Goal: Contribute content: Add original content to the website for others to see

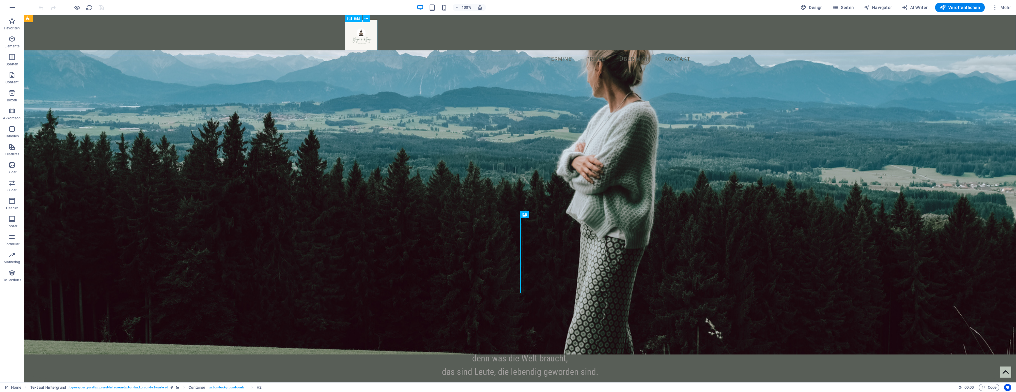
click at [358, 21] on div "Bild" at bounding box center [353, 18] width 17 height 7
click at [356, 18] on span "Bild" at bounding box center [357, 19] width 6 height 4
click at [357, 34] on figure at bounding box center [520, 35] width 350 height 31
select select "px"
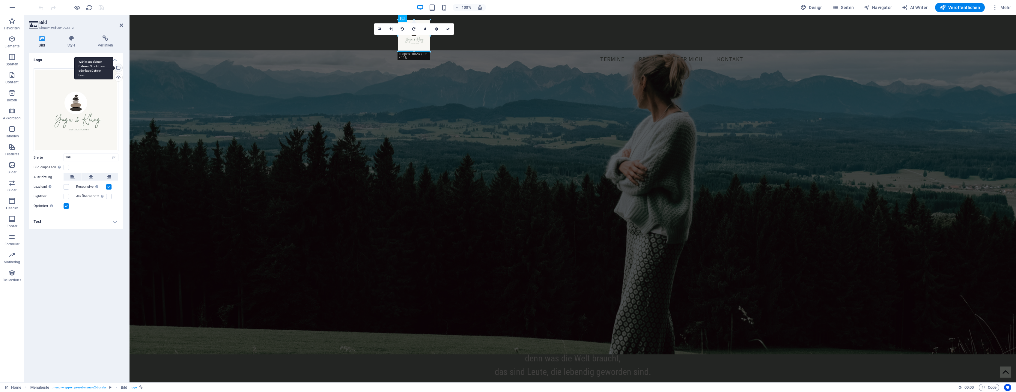
click at [113, 67] on div "Wähle aus deinen Dateien, Stockfotos oder lade Dateien hoch" at bounding box center [93, 68] width 39 height 22
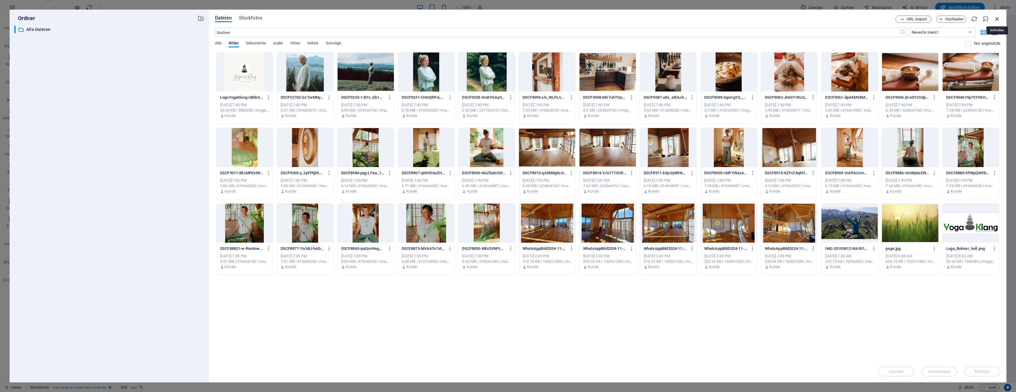
drag, startPoint x: 998, startPoint y: 19, endPoint x: 864, endPoint y: 7, distance: 135.5
click at [998, 19] on icon "button" at bounding box center [997, 19] width 7 height 7
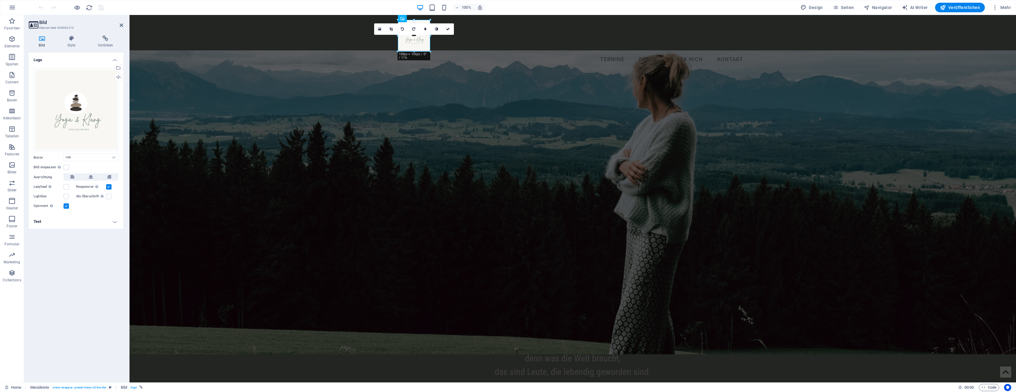
click at [391, 196] on figure at bounding box center [573, 202] width 887 height 304
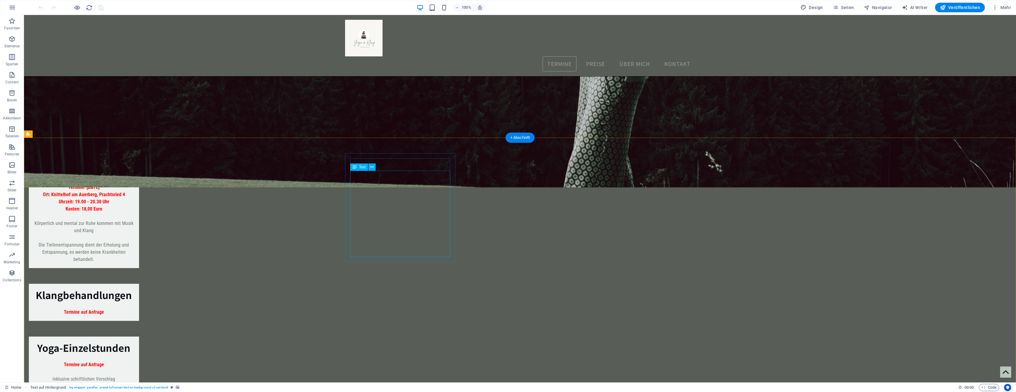
scroll to position [306, 0]
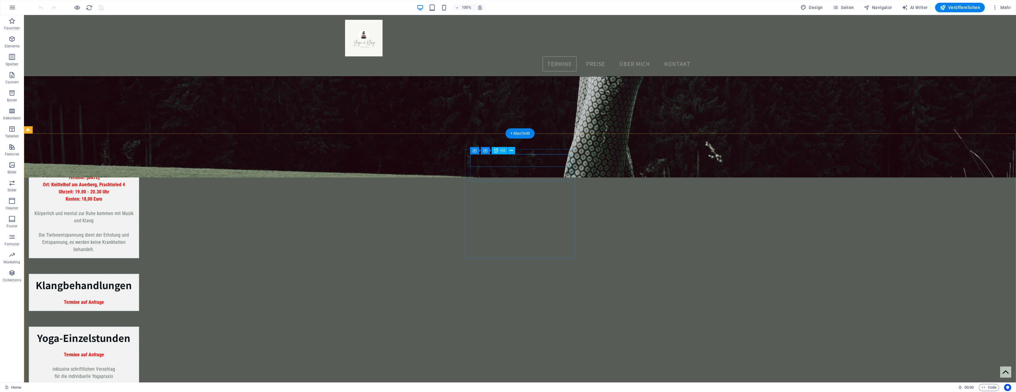
click at [134, 279] on div "Klangbehandlungen" at bounding box center [84, 285] width 100 height 13
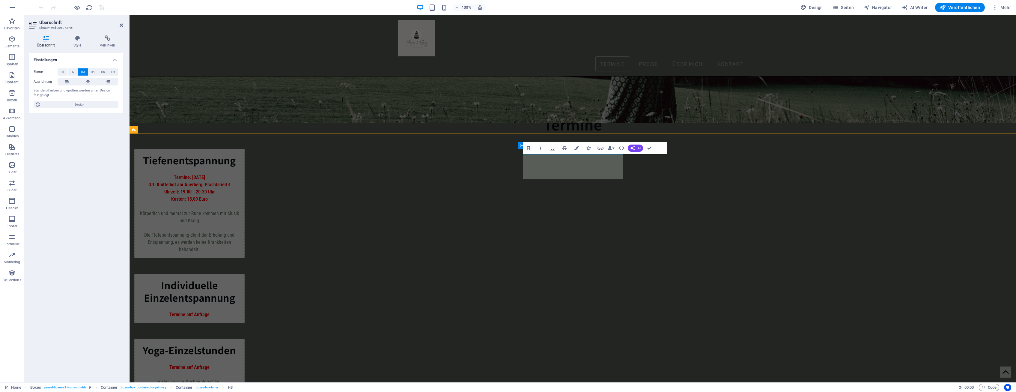
click at [245, 274] on div "Individuelle ‌Einzelentspannung Termine auf Anfrage" at bounding box center [189, 298] width 110 height 49
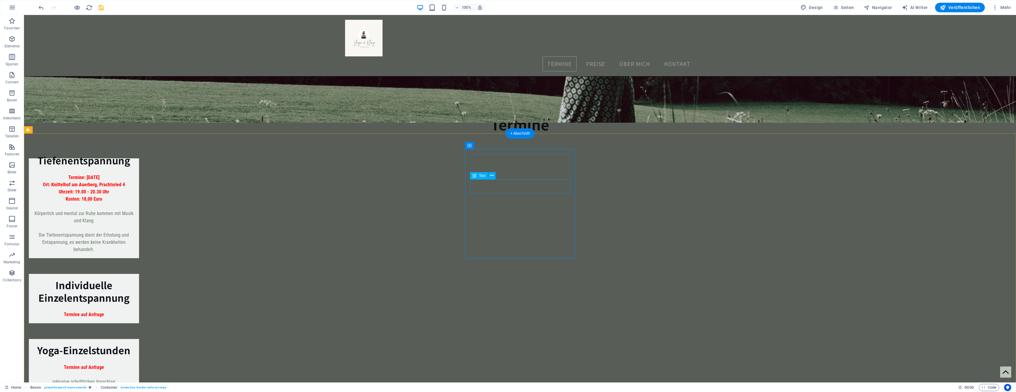
click at [134, 304] on div "Termine auf Anfrage" at bounding box center [84, 311] width 100 height 14
click at [492, 176] on icon at bounding box center [491, 175] width 3 height 6
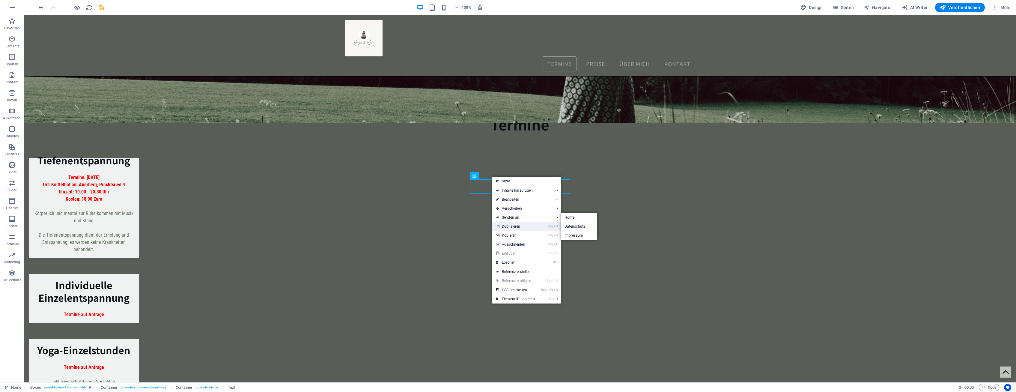
click at [507, 225] on link "Strg D Duplizieren" at bounding box center [515, 226] width 46 height 9
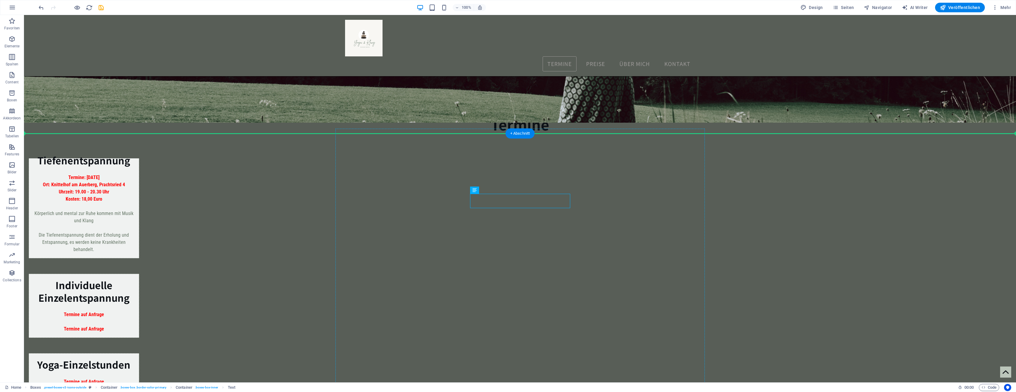
drag, startPoint x: 516, startPoint y: 204, endPoint x: 511, endPoint y: 230, distance: 26.5
click at [139, 274] on div "Individuelle Einzelentspannung Termine auf Anfrage Termine auf Anfrage" at bounding box center [84, 306] width 110 height 64
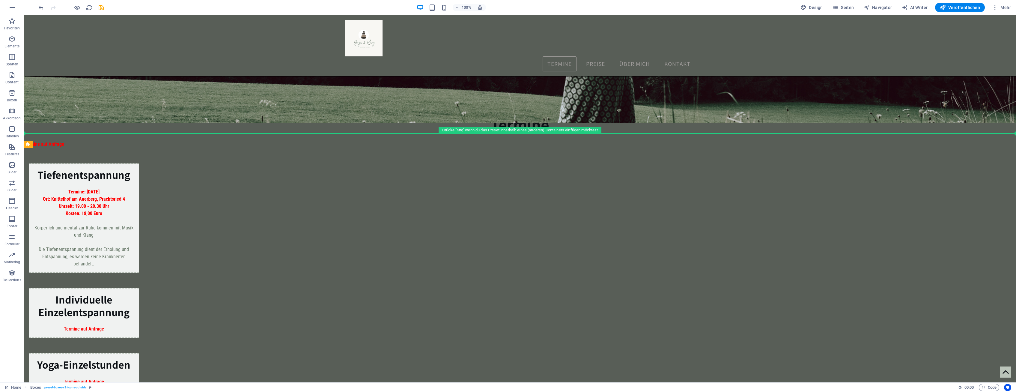
drag, startPoint x: 485, startPoint y: 158, endPoint x: 483, endPoint y: 139, distance: 18.7
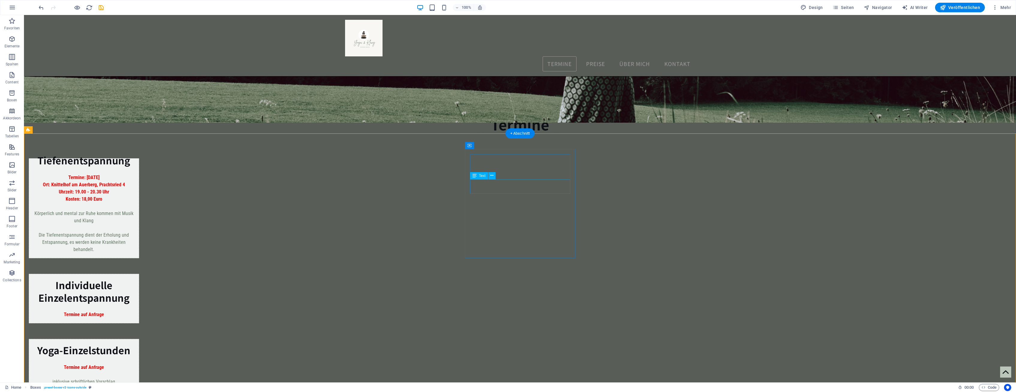
click at [134, 304] on div "Termine auf Anfrage" at bounding box center [84, 311] width 100 height 14
click at [139, 274] on div "Individuelle Einzelentspannung Termine auf Anfrage" at bounding box center [84, 298] width 110 height 49
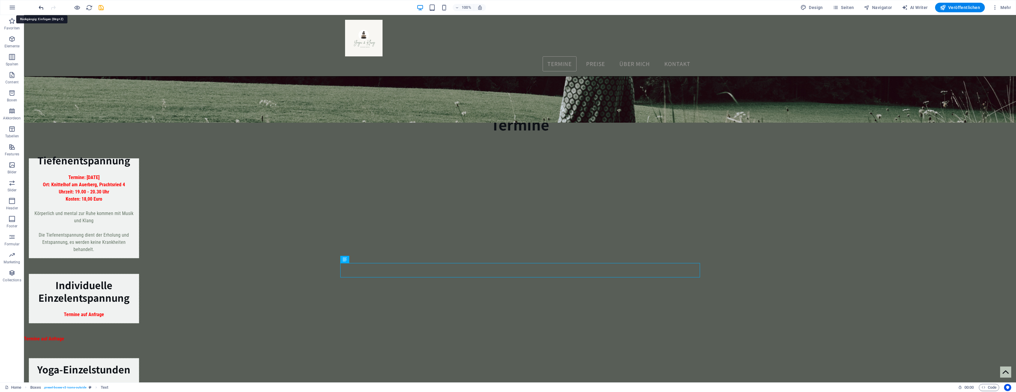
click at [41, 7] on icon "undo" at bounding box center [41, 7] width 7 height 7
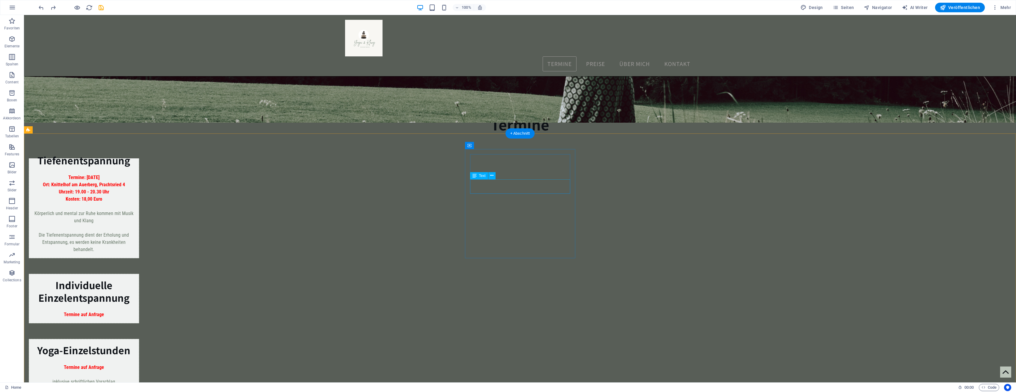
click at [134, 304] on div "Termine auf Anfrage" at bounding box center [84, 311] width 100 height 14
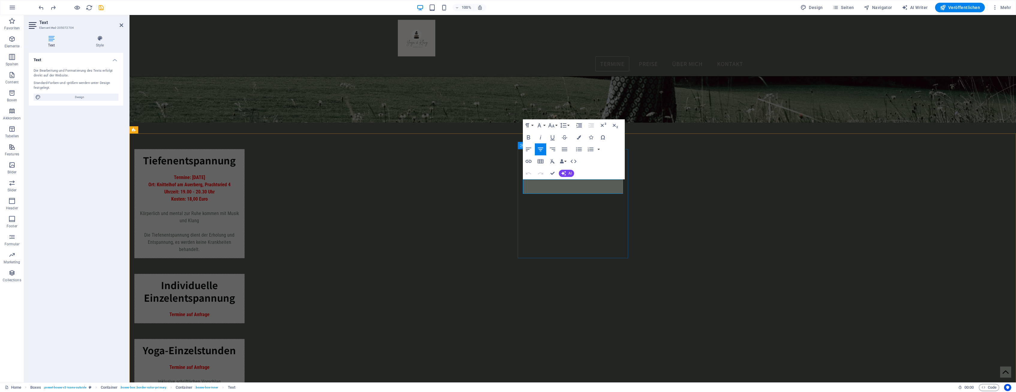
click at [240, 311] on p "Termine auf Anfrage" at bounding box center [189, 314] width 100 height 7
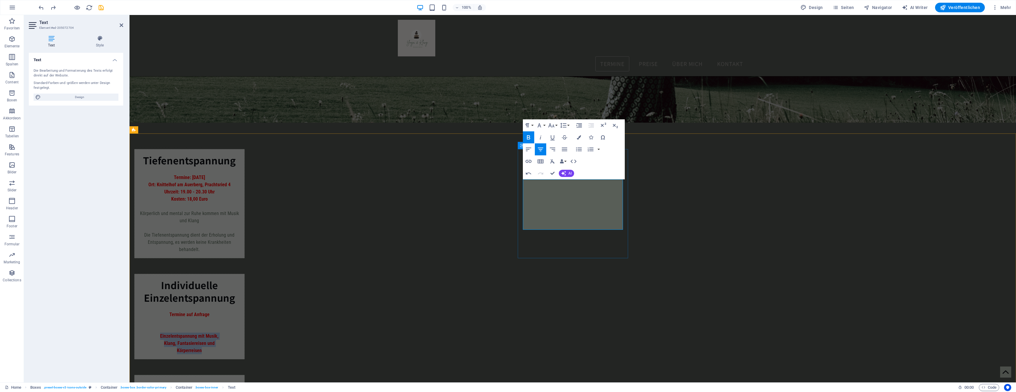
drag, startPoint x: 587, startPoint y: 227, endPoint x: 542, endPoint y: 209, distance: 48.3
click at [240, 333] on p "Einzelentspannung mit Musik, Klang, Fantasiereisen und Körperreisen" at bounding box center [189, 344] width 100 height 22
click at [577, 136] on icon "button" at bounding box center [579, 137] width 4 height 4
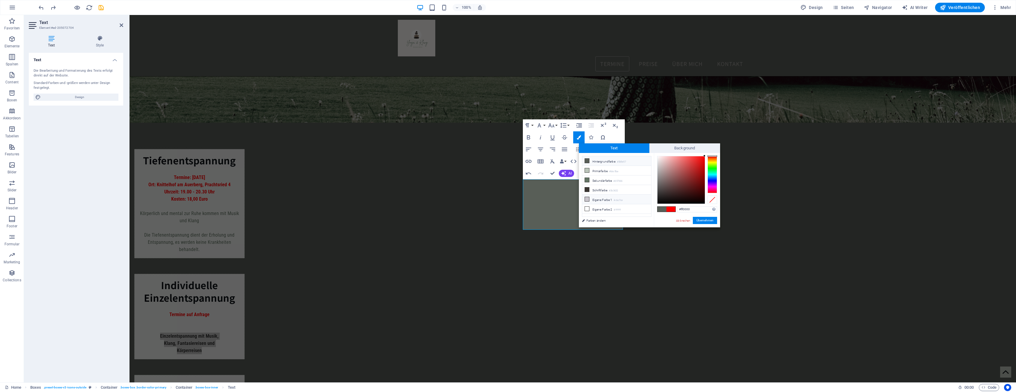
click at [587, 198] on icon at bounding box center [587, 199] width 4 height 4
type input "#cbc7ce"
click at [702, 220] on button "Übernehmen" at bounding box center [705, 220] width 24 height 7
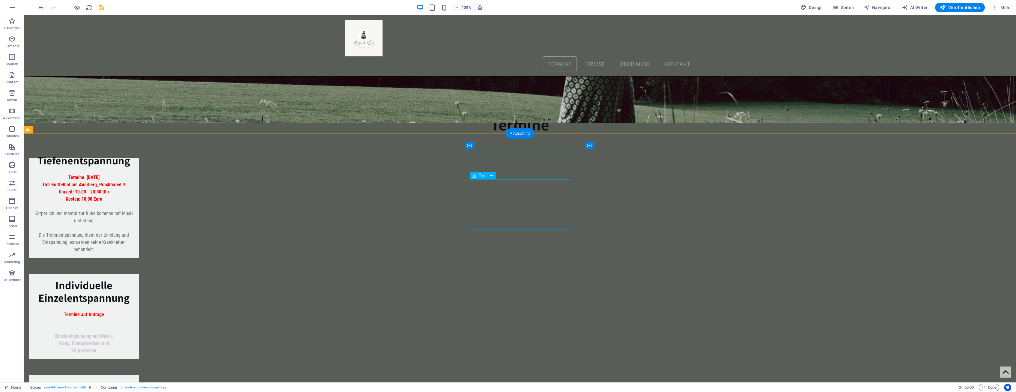
click at [134, 304] on div "Termine auf Anfrage Einzelentspannung mit Musik, Klang, Fantasiereisen und Körp…" at bounding box center [84, 329] width 100 height 50
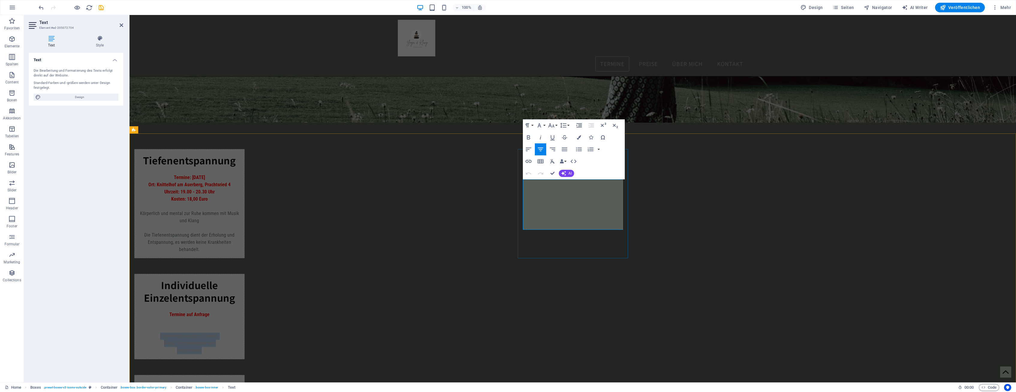
drag, startPoint x: 589, startPoint y: 226, endPoint x: 539, endPoint y: 213, distance: 51.5
click at [240, 333] on p "Einzelentspannung mit Musik, Klang, Fantasiereisen und Körperreisen" at bounding box center [189, 344] width 100 height 22
click at [578, 135] on icon "button" at bounding box center [579, 137] width 4 height 4
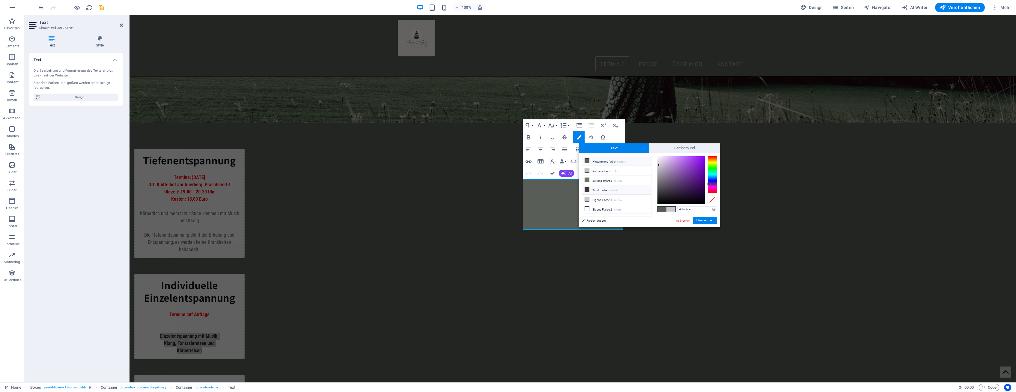
click at [586, 190] on icon at bounding box center [587, 189] width 4 height 4
type input "#3b3632"
click at [704, 222] on button "Übernehmen" at bounding box center [705, 220] width 24 height 7
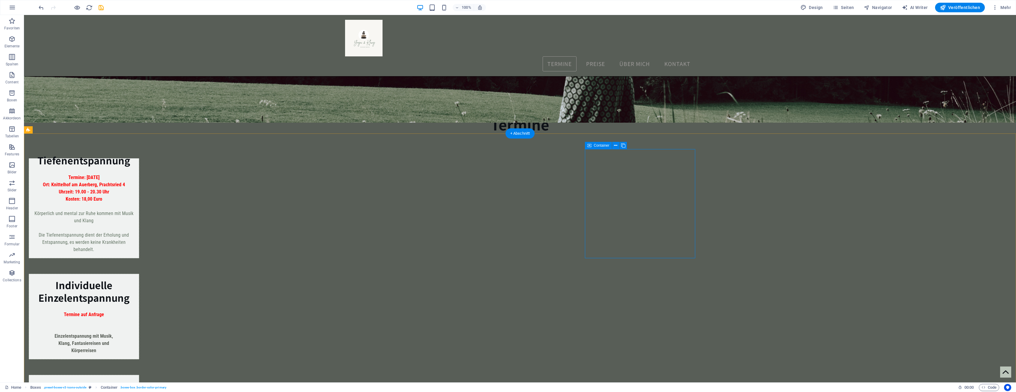
click at [134, 225] on div "Termine: [DATE] Ort: Knittelhof am Auerberg, Prachtsried 4 Uhrzeit: 19.00 - 20.…" at bounding box center [84, 210] width 100 height 86
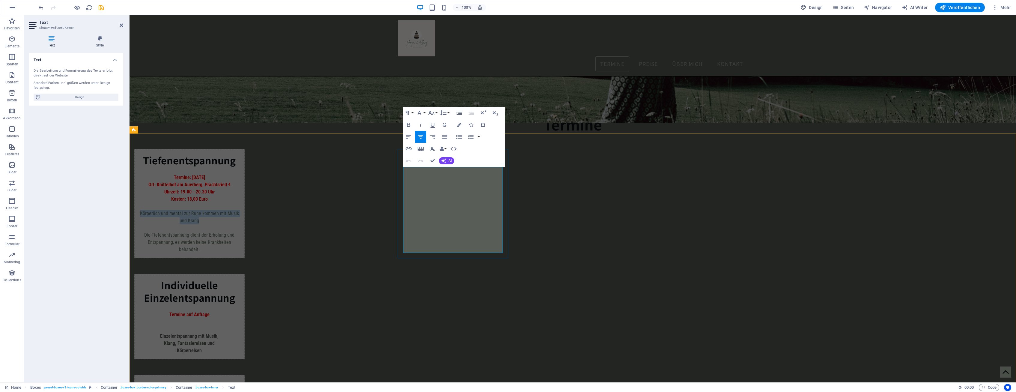
drag, startPoint x: 406, startPoint y: 214, endPoint x: 473, endPoint y: 219, distance: 67.7
click at [240, 219] on p "Körperlich und mental zur Ruhe kommen mit Musik und Klang" at bounding box center [189, 217] width 100 height 14
click at [462, 126] on button "Colors" at bounding box center [458, 125] width 11 height 12
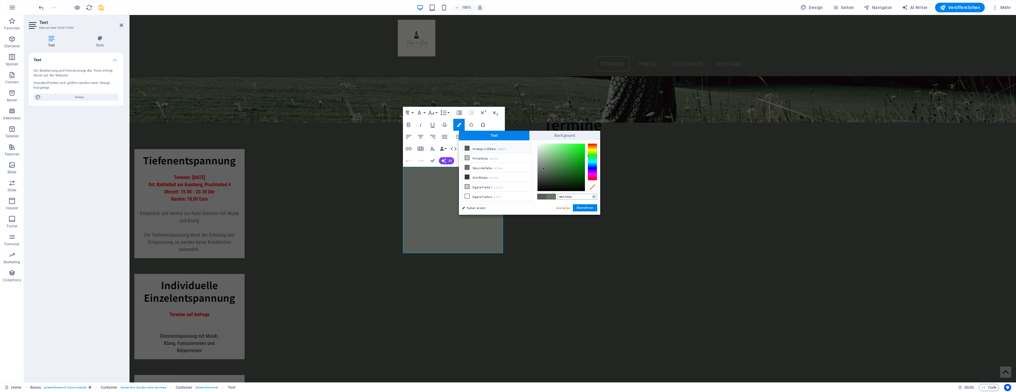
drag, startPoint x: 575, startPoint y: 197, endPoint x: 550, endPoint y: 198, distance: 25.5
click at [557, 198] on input "#657666" at bounding box center [577, 197] width 40 height 6
click at [567, 206] on link "Abbrechen" at bounding box center [564, 208] width 16 height 4
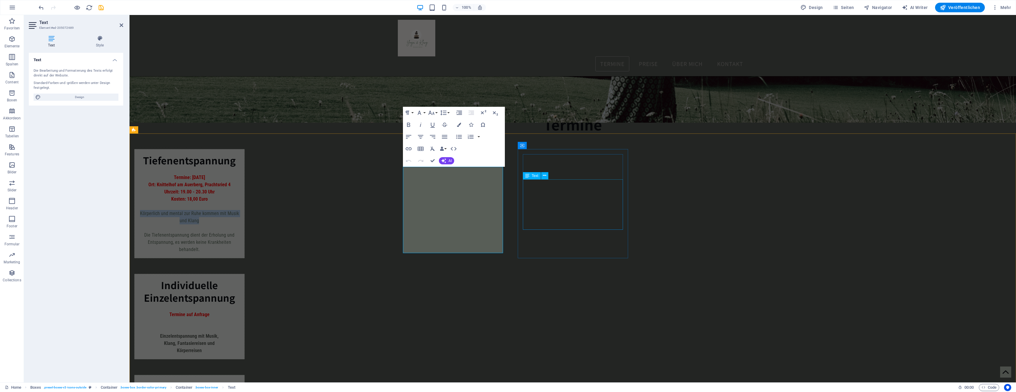
click at [240, 304] on div "Termine auf Anfrage Einzelentspannung mit Musik, Klang, Fantasiereisen und Körp…" at bounding box center [189, 329] width 100 height 50
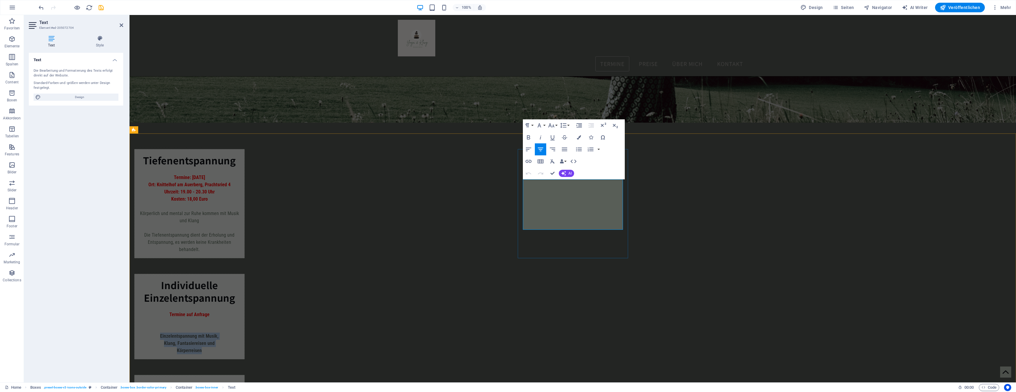
drag, startPoint x: 589, startPoint y: 225, endPoint x: 538, endPoint y: 212, distance: 52.9
click at [240, 333] on p "Einzelentspannung mit Musik, Klang, Fantasiereisen und Körperreisen" at bounding box center [189, 344] width 100 height 22
click at [579, 136] on icon "button" at bounding box center [579, 137] width 4 height 4
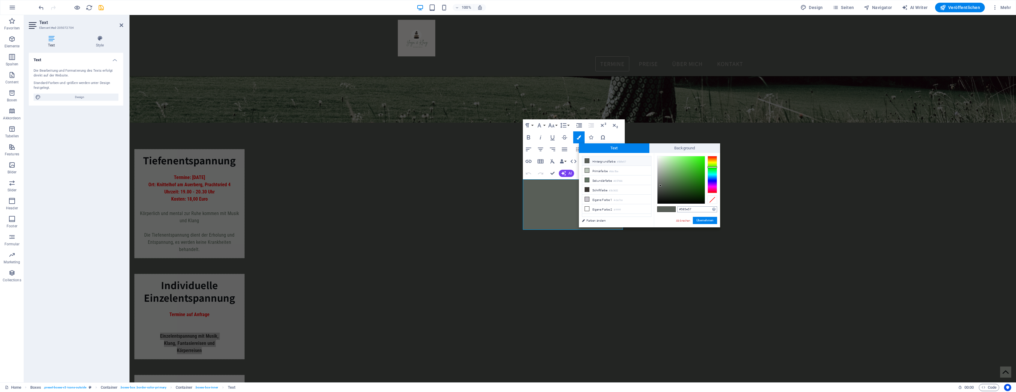
drag, startPoint x: 696, startPoint y: 207, endPoint x: 654, endPoint y: 207, distance: 42.0
click at [677, 207] on input "#585e57" at bounding box center [697, 209] width 40 height 6
type input "#657666"
click at [707, 219] on button "Übernehmen" at bounding box center [705, 220] width 24 height 7
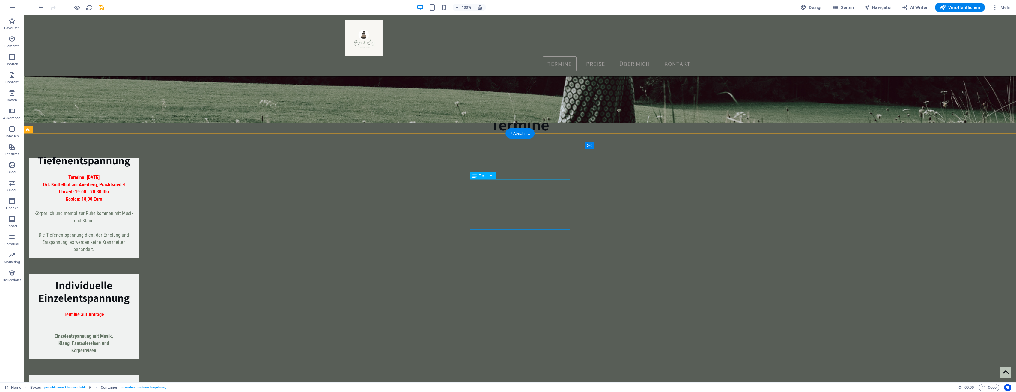
click at [134, 304] on div "Termine auf Anfrage Einzelentspannung mit Musik, Klang, Fantasiereisen und Körp…" at bounding box center [84, 329] width 100 height 50
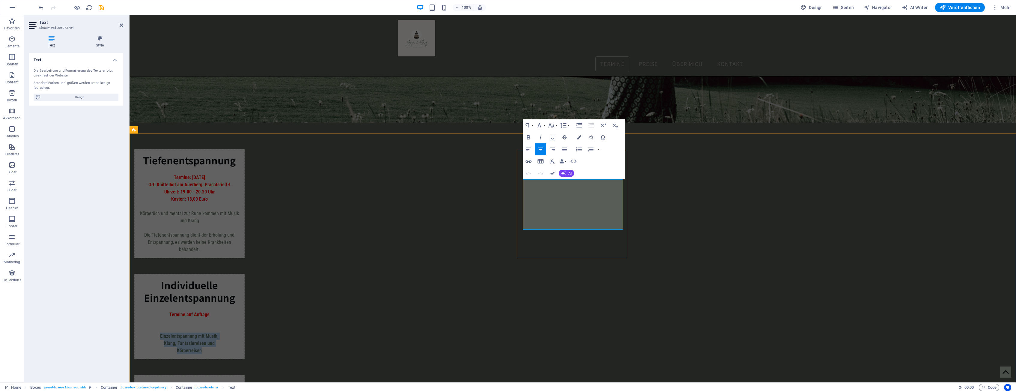
drag, startPoint x: 587, startPoint y: 226, endPoint x: 544, endPoint y: 212, distance: 45.6
click at [240, 333] on p "Einzelentspannung mit Musik, Klang, Fantasiereisen und Körperreisen" at bounding box center [189, 344] width 100 height 22
click at [528, 136] on icon "button" at bounding box center [528, 137] width 7 height 7
click at [245, 274] on div "Individuelle Einzelentspannung Termine auf Anfrage Einzelentspannung mit Musik,…" at bounding box center [189, 316] width 110 height 85
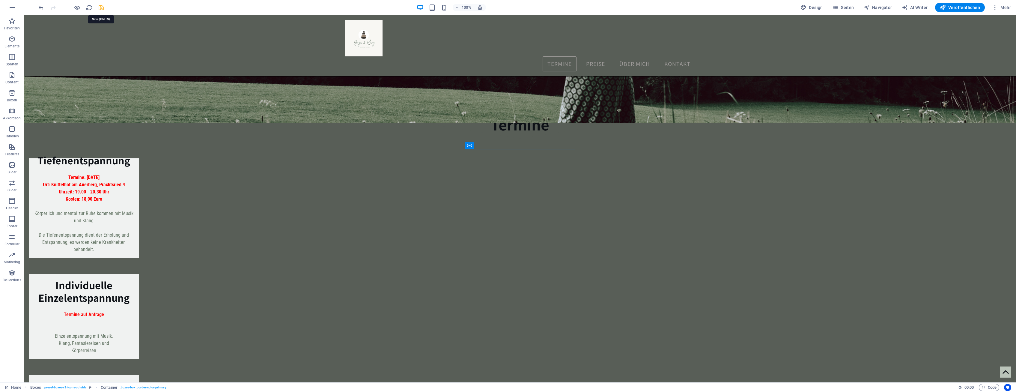
click at [101, 7] on icon "save" at bounding box center [101, 7] width 7 height 7
click at [960, 10] on span "Veröffentlichen" at bounding box center [960, 7] width 40 height 6
